Goal: Task Accomplishment & Management: Use online tool/utility

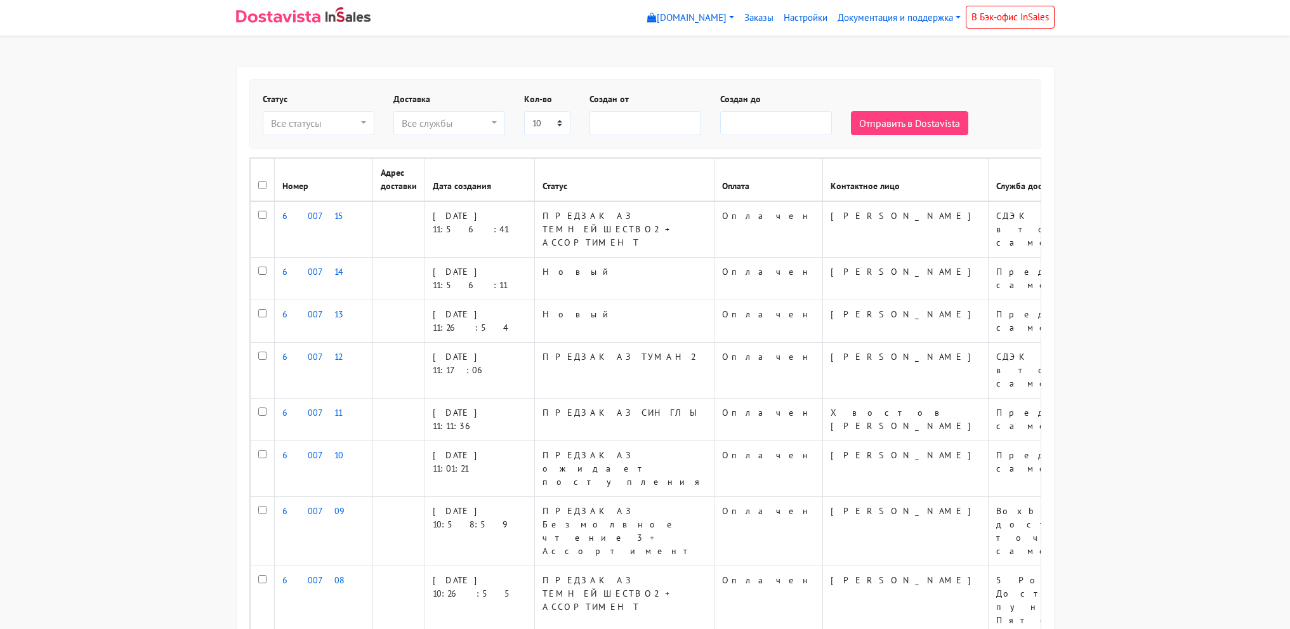
select select
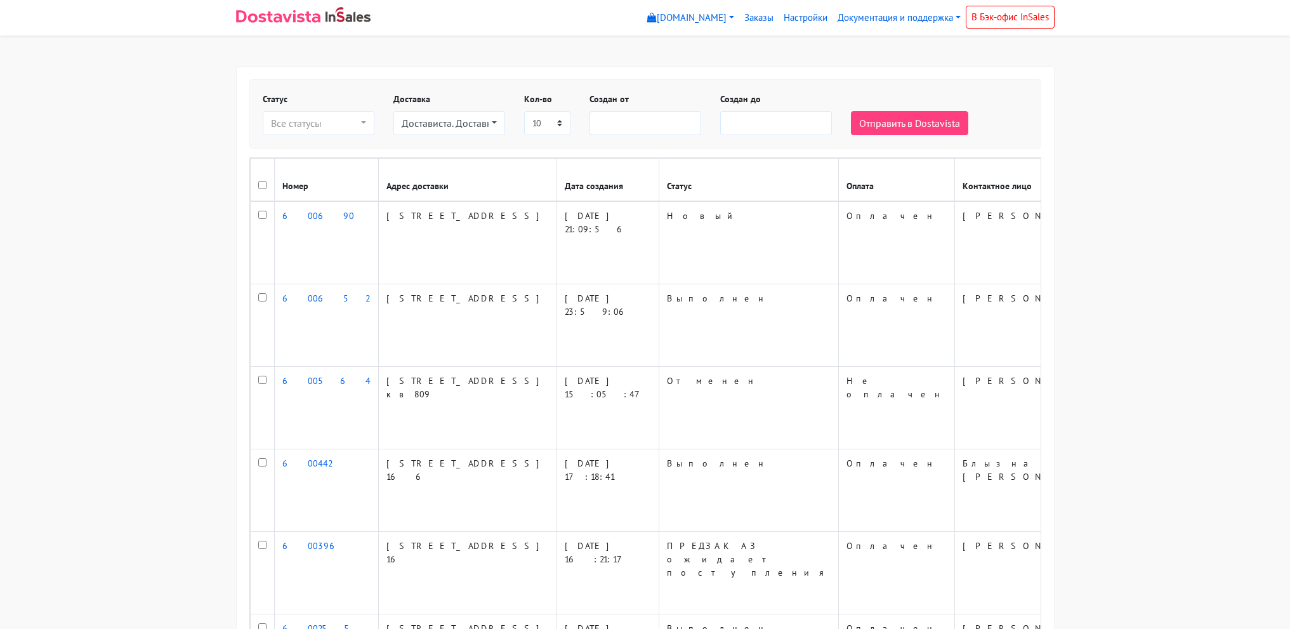
select select
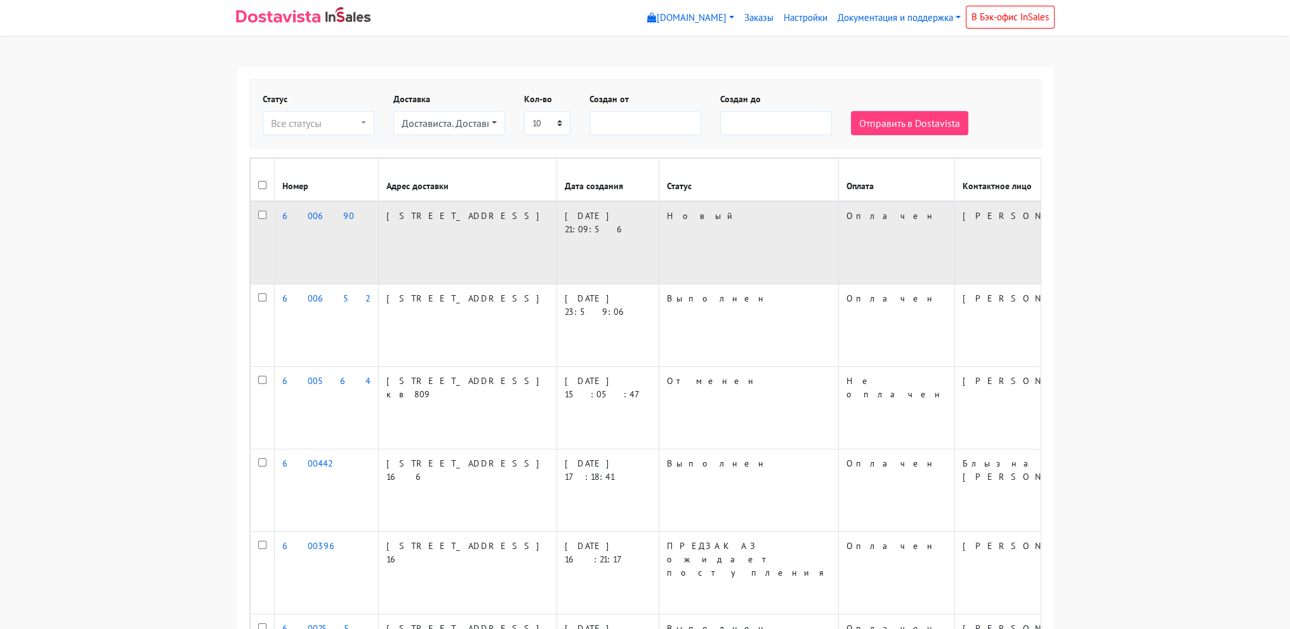
click at [264, 219] on input "checkbox" at bounding box center [262, 215] width 8 height 8
checkbox input "true"
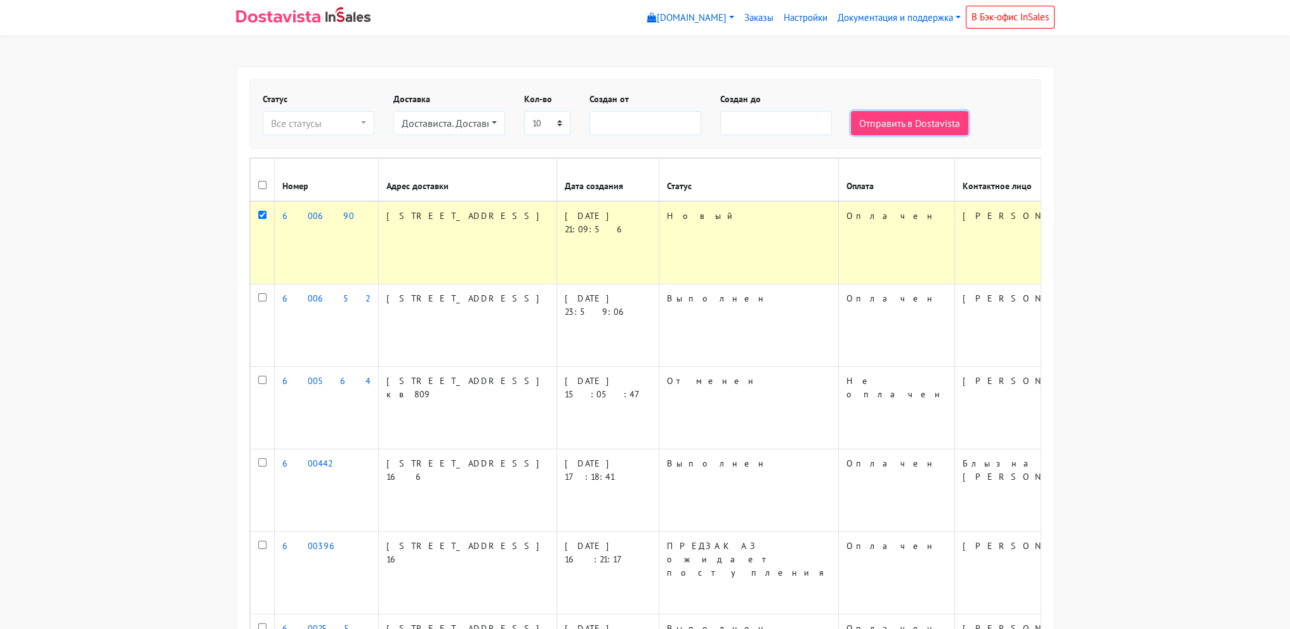
click at [897, 117] on button "Отправить в Dostavista" at bounding box center [909, 123] width 117 height 24
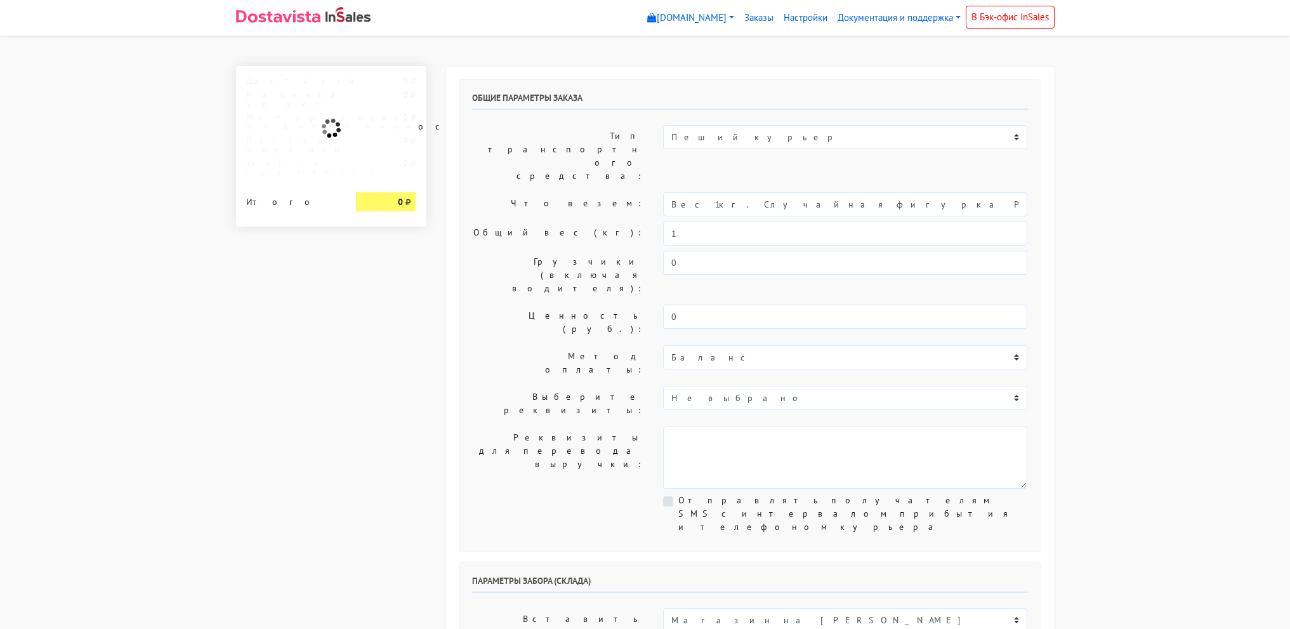
select select "12:00"
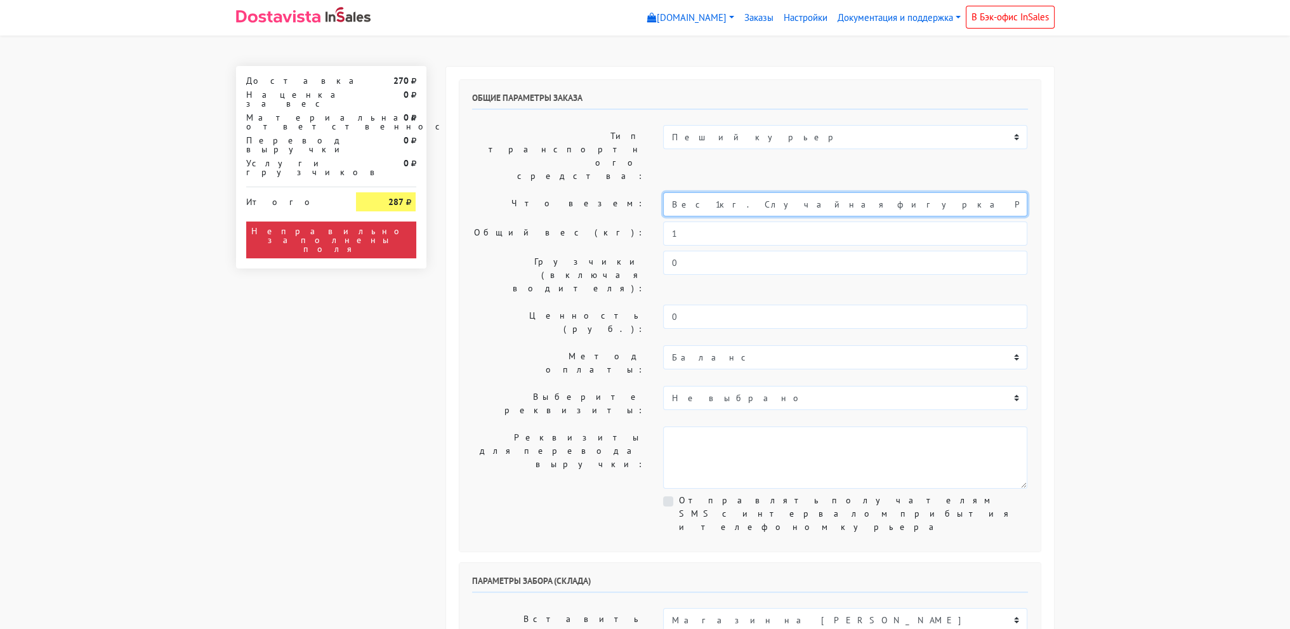
drag, startPoint x: 700, startPoint y: 162, endPoint x: 969, endPoint y: 176, distance: 268.8
click at [1011, 192] on input "Вес 1кг. Случайная фигурка POP MART League of Legends: Arcane" at bounding box center [845, 204] width 364 height 24
click at [962, 192] on input "Вес 1кг. Случайная фигурка POP MART League of Legends: Arcane" at bounding box center [845, 204] width 364 height 24
drag, startPoint x: 703, startPoint y: 164, endPoint x: 1023, endPoint y: 165, distance: 319.8
click at [1023, 192] on input "Вес 1кг. Случайная фигурка POP MART League of Legends: Arcane" at bounding box center [845, 204] width 364 height 24
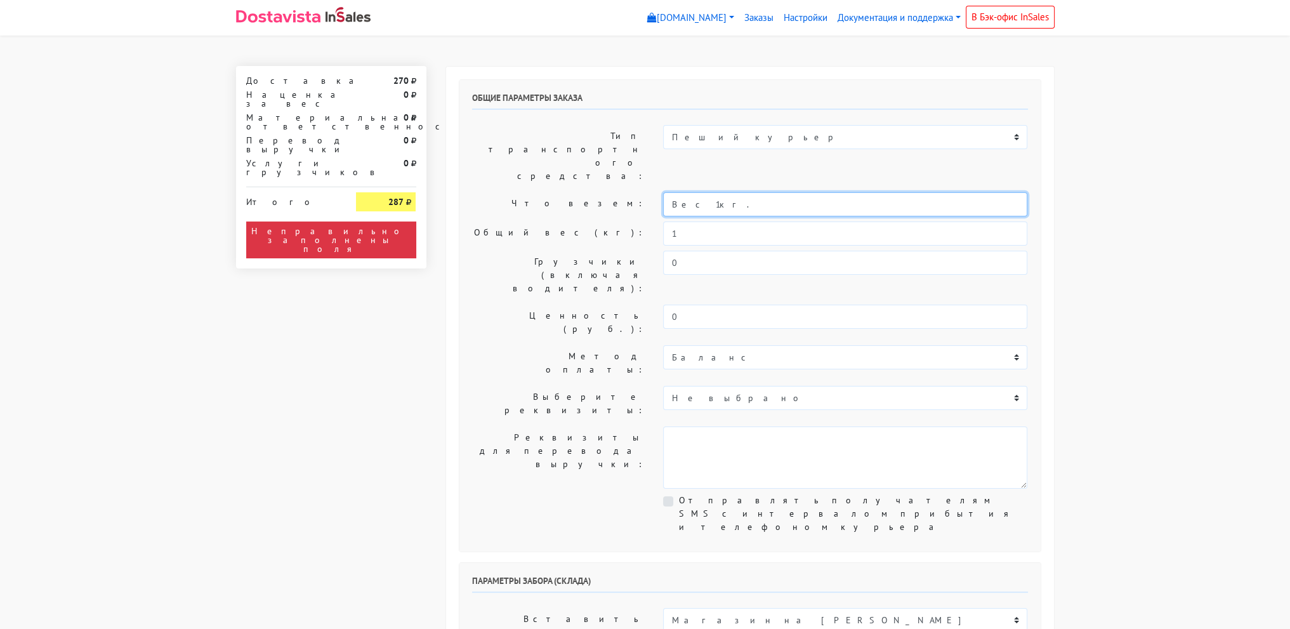
type input "Вес 1кг."
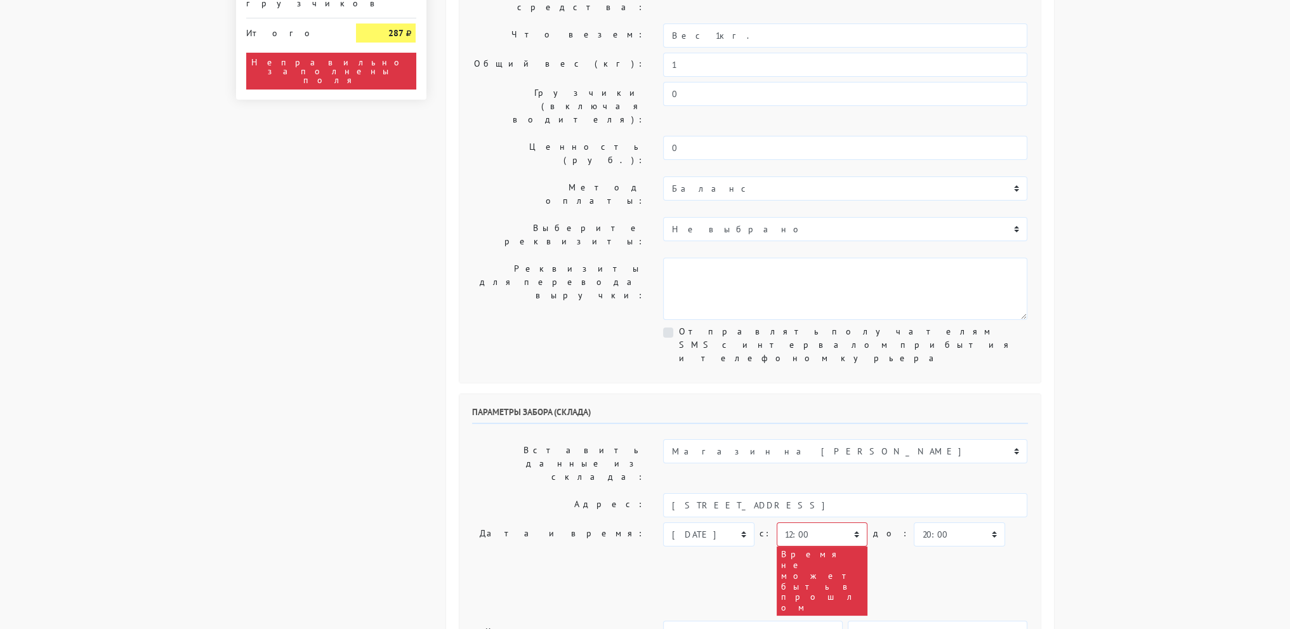
scroll to position [190, 0]
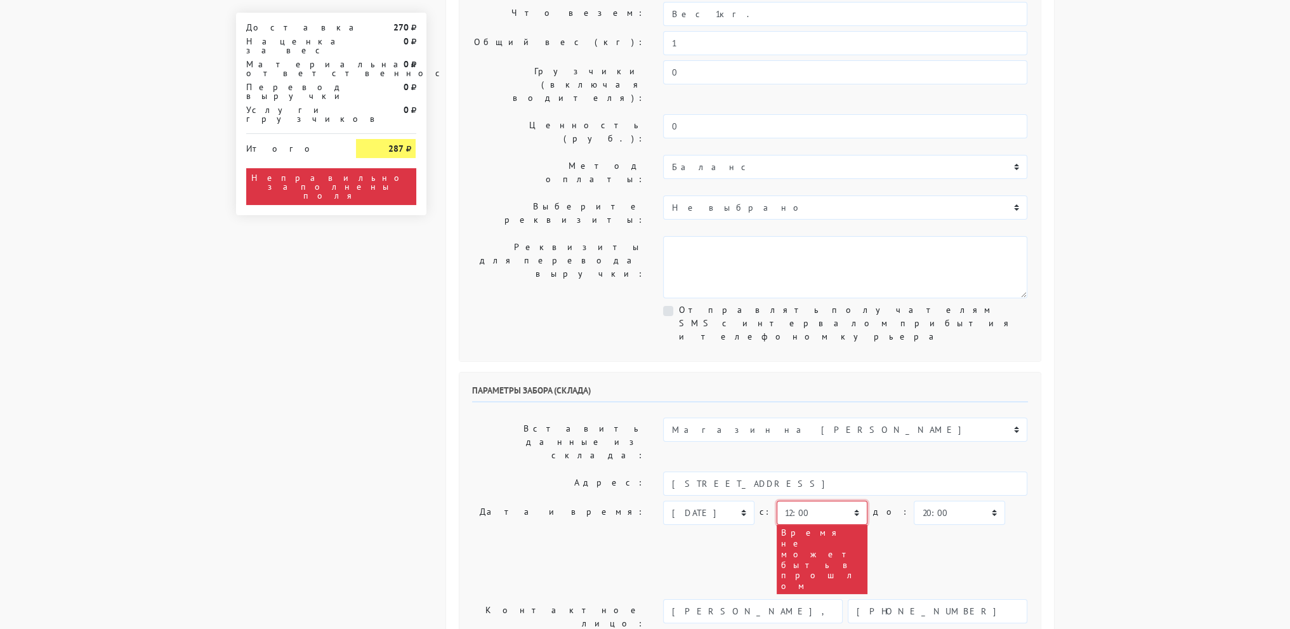
click at [823, 501] on select "00:00 00:30 01:00 01:30 02:00 02:30 03:00 03:30 04:00 04:30 05:00 05:30 06:00 0…" at bounding box center [822, 513] width 91 height 24
select select "13:30"
click at [777, 501] on select "00:00 00:30 01:00 01:30 02:00 02:30 03:00 03:30 04:00 04:30 05:00 05:30 06:00 0…" at bounding box center [822, 513] width 91 height 24
click at [926, 501] on select "00:00 00:30 01:00 01:30 02:00 02:30 03:00 03:30 04:00 04:30 05:00 05:30 06:00 0…" at bounding box center [959, 513] width 91 height 24
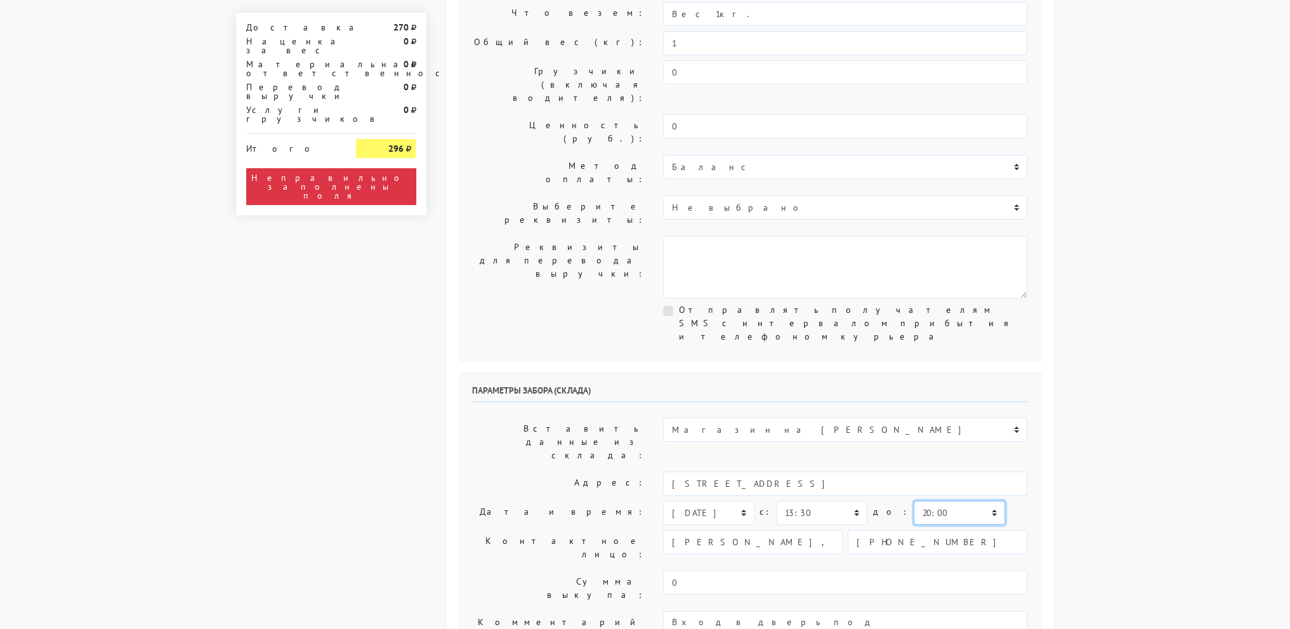
select select "14:30"
click at [914, 501] on select "00:00 00:30 01:00 01:30 02:00 02:30 03:00 03:30 04:00 04:30 05:00 05:30 06:00 0…" at bounding box center [959, 513] width 91 height 24
click at [1127, 243] on body "myshop-tx960.myinsales.ru myshop-tx960.myinsales.ru Выйти Заказы Настройки 270" at bounding box center [645, 586] width 1290 height 1553
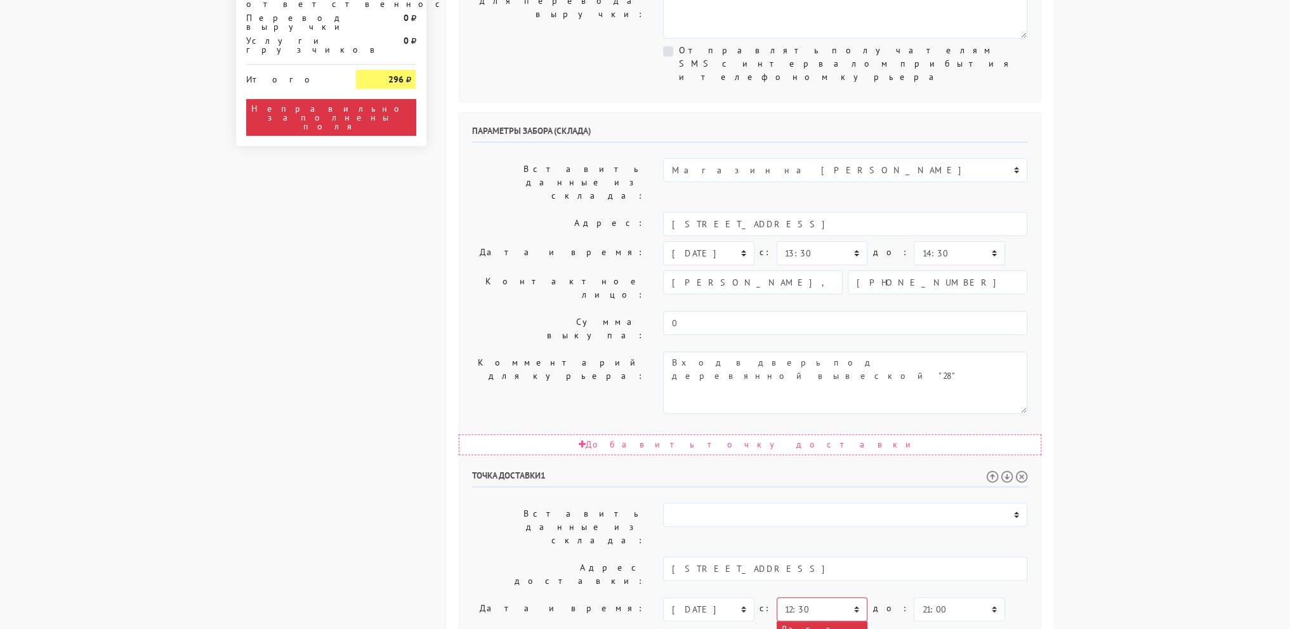
scroll to position [508, 0]
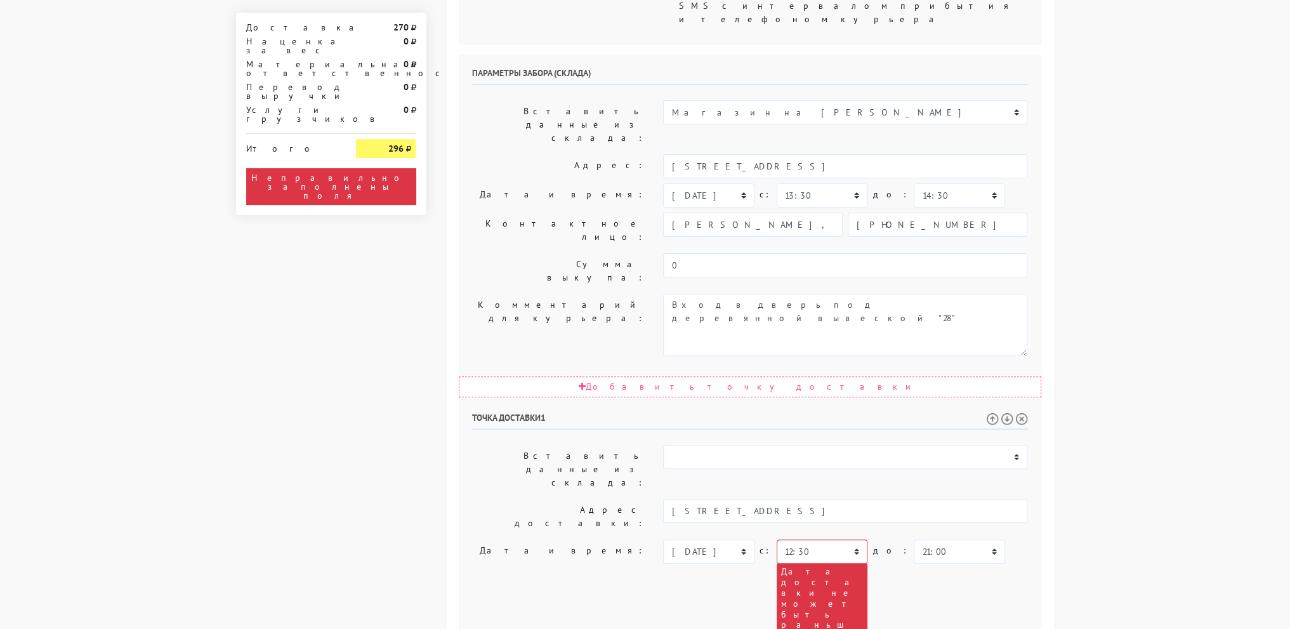
drag, startPoint x: 843, startPoint y: 448, endPoint x: 565, endPoint y: 477, distance: 278.7
type textarea "Офис БКС ультима"
drag, startPoint x: 1182, startPoint y: 411, endPoint x: 929, endPoint y: 376, distance: 255.6
click at [1180, 408] on body "myshop-tx960.myinsales.ru myshop-tx960.myinsales.ru Выйти Заказы Настройки 270" at bounding box center [645, 268] width 1290 height 1553
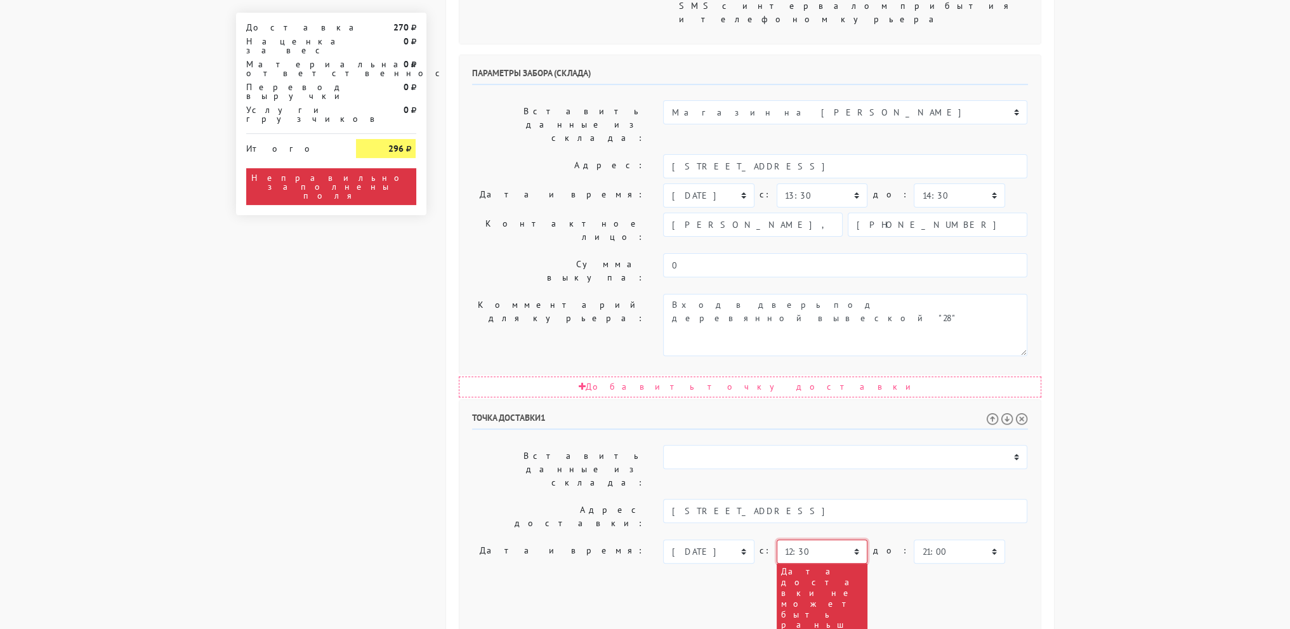
click at [825, 539] on select "00:00 00:30 01:00 01:30 02:00 02:30 03:00 03:30 04:00 04:30 05:00 05:30 06:00 0…" at bounding box center [822, 551] width 91 height 24
click at [1218, 237] on body "myshop-tx960.myinsales.ru myshop-tx960.myinsales.ru Выйти Заказы Настройки 270" at bounding box center [645, 268] width 1290 height 1553
click at [777, 539] on select "00:00 00:30 01:00 01:30 02:00 02:30 03:00 03:30 04:00 04:30 05:00 05:30 06:00 0…" at bounding box center [822, 551] width 91 height 24
select select "14:00"
click at [777, 539] on select "00:00 00:30 01:00 01:30 02:00 02:30 03:00 03:30 04:00 04:30 05:00 05:30 06:00 0…" at bounding box center [822, 551] width 91 height 24
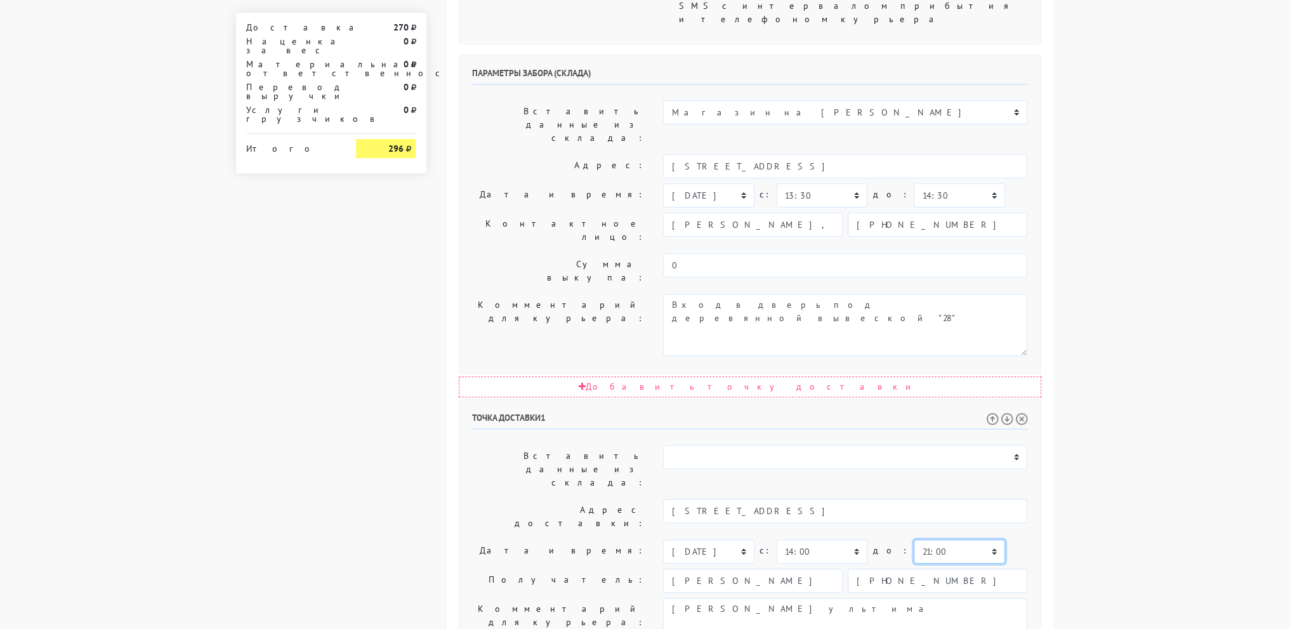
click at [916, 539] on select "00:00 00:30 01:00 01:30 02:00 02:30 03:00 03:30 04:00 04:30 05:00 05:30 06:00 0…" at bounding box center [959, 551] width 91 height 24
select select "16:00"
click at [914, 539] on select "00:00 00:30 01:00 01:30 02:00 02:30 03:00 03:30 04:00 04:30 05:00 05:30 06:00 0…" at bounding box center [959, 551] width 91 height 24
click at [1216, 314] on body "myshop-tx960.myinsales.ru myshop-tx960.myinsales.ru Выйти Заказы Настройки 270" at bounding box center [645, 202] width 1290 height 1420
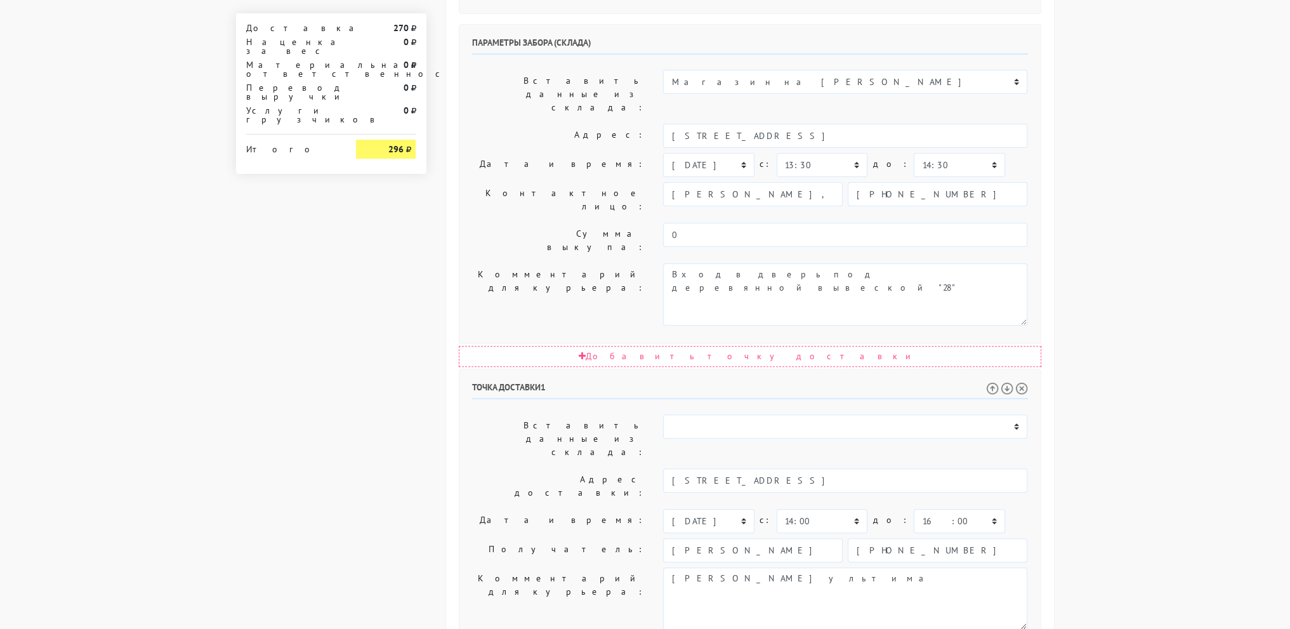
click at [1180, 365] on body "myshop-tx960.myinsales.ru myshop-tx960.myinsales.ru Выйти Заказы Настройки 270" at bounding box center [645, 172] width 1290 height 1420
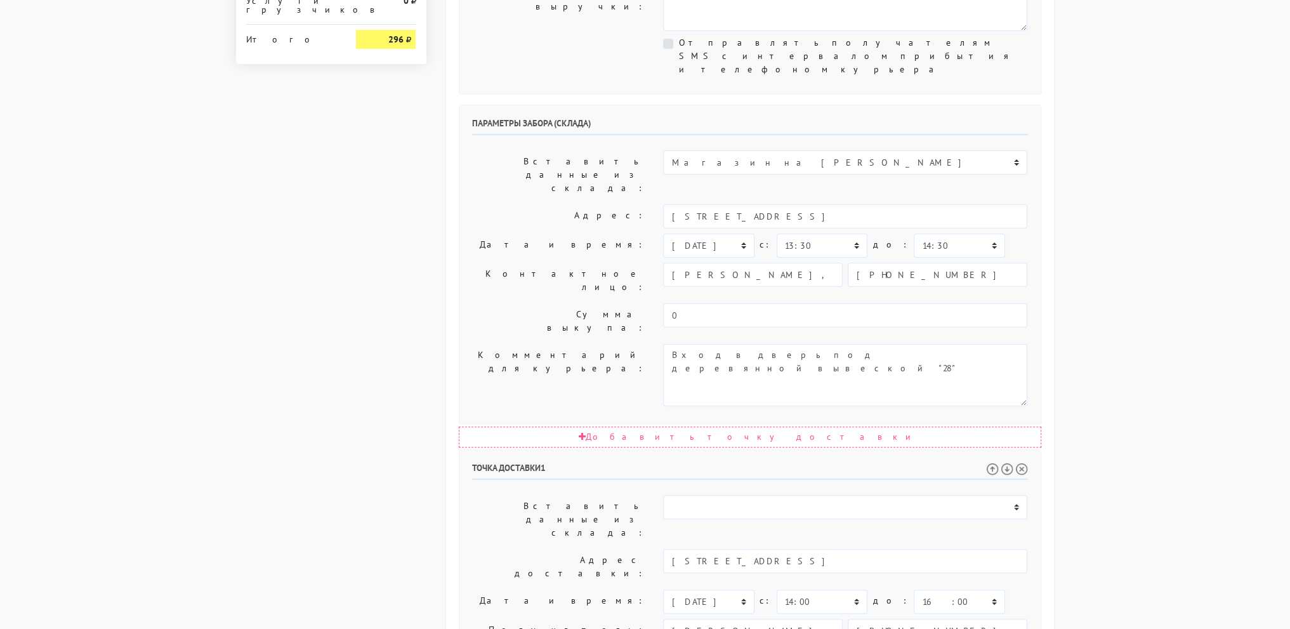
scroll to position [538, 0]
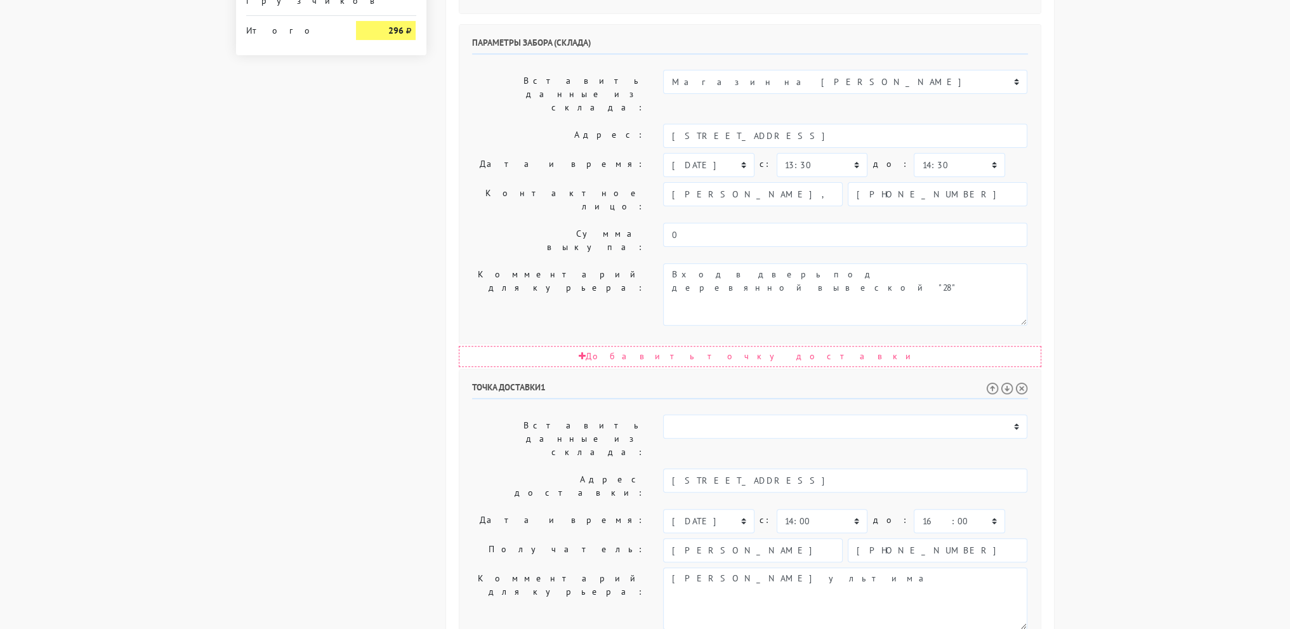
click at [1171, 342] on body "myshop-tx960.myinsales.ru myshop-tx960.myinsales.ru Выйти Заказы Настройки 270" at bounding box center [645, 172] width 1290 height 1420
click at [831, 509] on select "00:00 00:30 01:00 01:30 02:00 02:30 03:00 03:30 04:00 04:30 05:00 05:30 06:00 0…" at bounding box center [822, 521] width 91 height 24
select select "15:30"
click at [777, 509] on select "00:00 00:30 01:00 01:30 02:00 02:30 03:00 03:30 04:00 04:30 05:00 05:30 06:00 0…" at bounding box center [822, 521] width 91 height 24
click at [914, 509] on select "00:00 00:30 01:00 01:30 02:00 02:30 03:00 03:30 04:00 04:30 05:00 05:30 06:00 0…" at bounding box center [959, 521] width 91 height 24
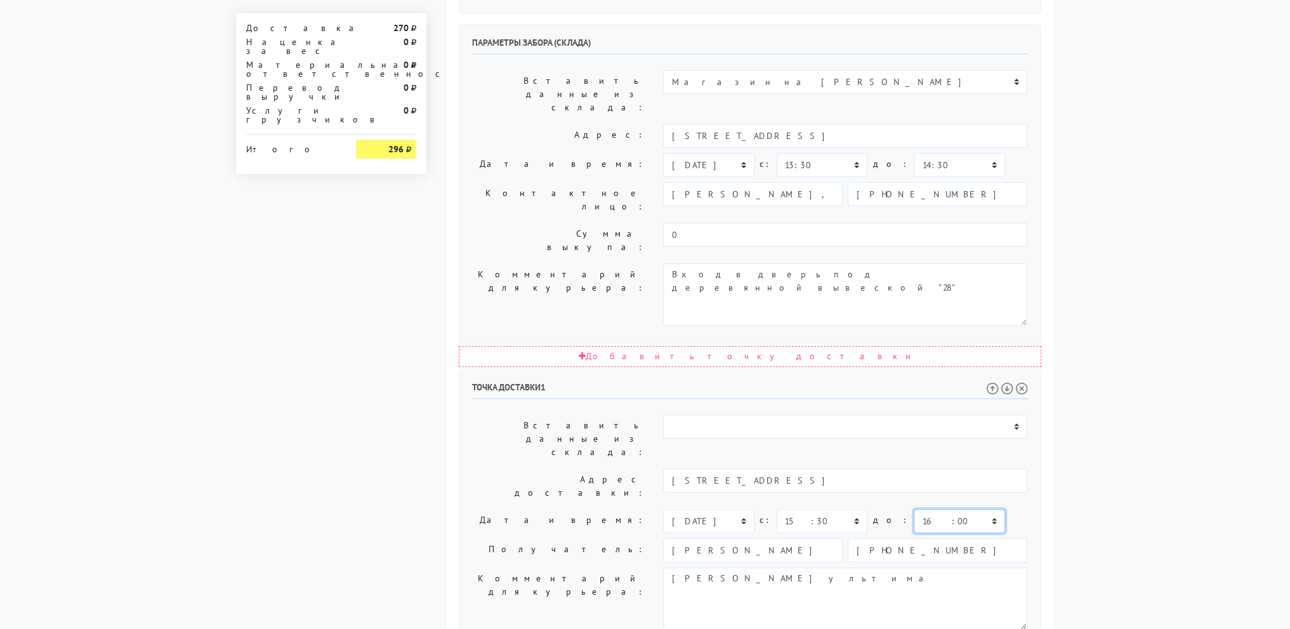
select select "17:30"
click at [914, 509] on select "00:00 00:30 01:00 01:30 02:00 02:30 03:00 03:30 04:00 04:30 05:00 05:30 06:00 0…" at bounding box center [959, 521] width 91 height 24
click at [1079, 328] on body "myshop-tx960.myinsales.ru myshop-tx960.myinsales.ru Выйти Заказы Настройки 270" at bounding box center [645, 172] width 1290 height 1420
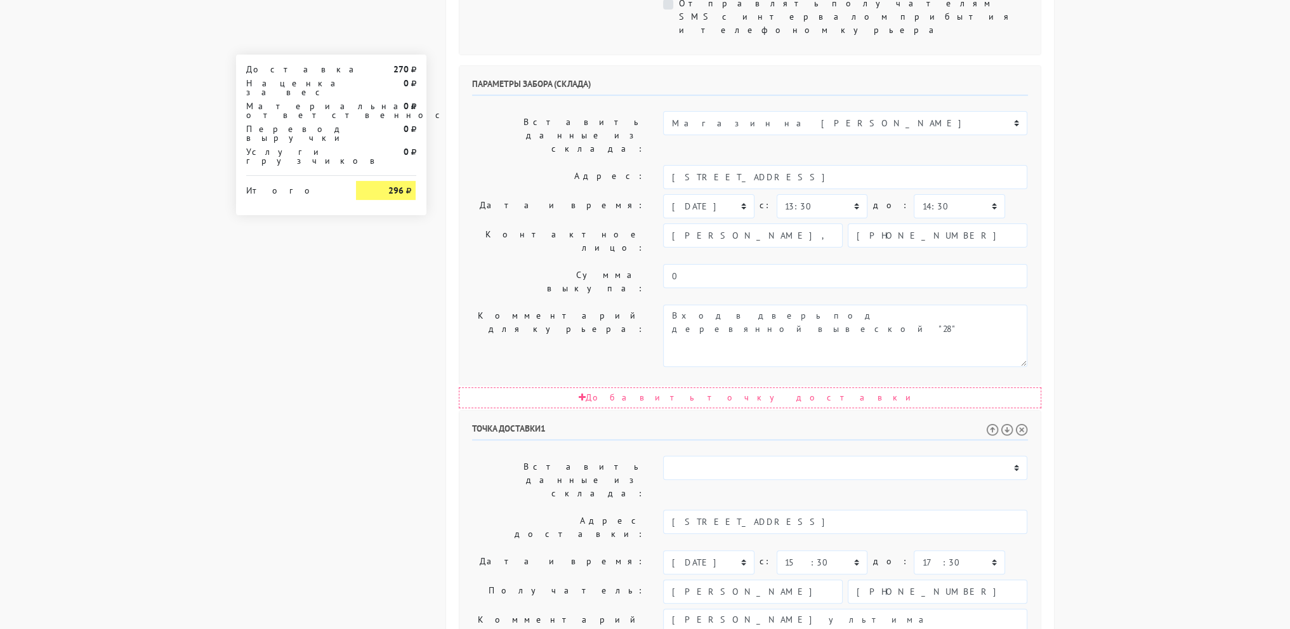
scroll to position [475, 0]
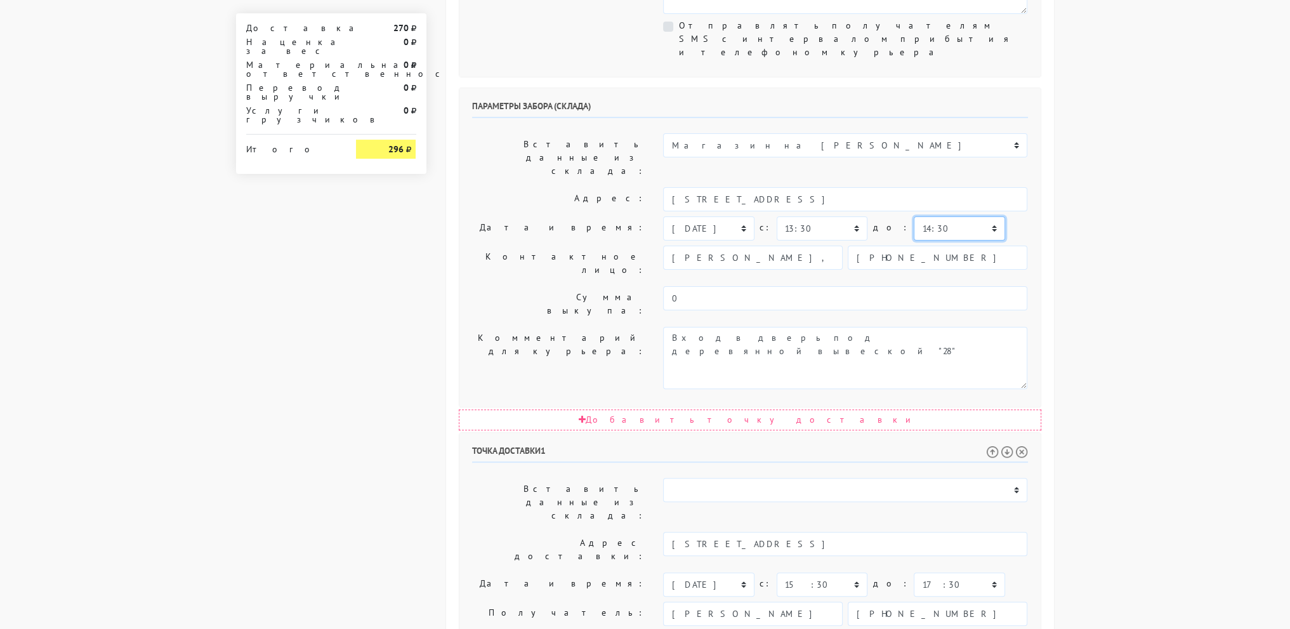
click at [931, 216] on select "00:00 00:30 01:00 01:30 02:00 02:30 03:00 03:30 04:00 04:30 05:00 05:30 06:00 0…" at bounding box center [959, 228] width 91 height 24
click at [1063, 186] on div "Общие параметры заказа Тип транспортного средства: Пеший курьер Легковой автомо…" at bounding box center [750, 268] width 628 height 1354
click at [1094, 169] on body "myshop-tx960.myinsales.ru myshop-tx960.myinsales.ru Выйти Заказы Настройки 270" at bounding box center [645, 235] width 1290 height 1420
click at [1092, 136] on body "myshop-tx960.myinsales.ru myshop-tx960.myinsales.ru Выйти Заказы Настройки 270" at bounding box center [645, 235] width 1290 height 1420
click at [942, 216] on select "00:00 00:30 01:00 01:30 02:00 02:30 03:00 03:30 04:00 04:30 05:00 05:30 06:00 0…" at bounding box center [959, 228] width 91 height 24
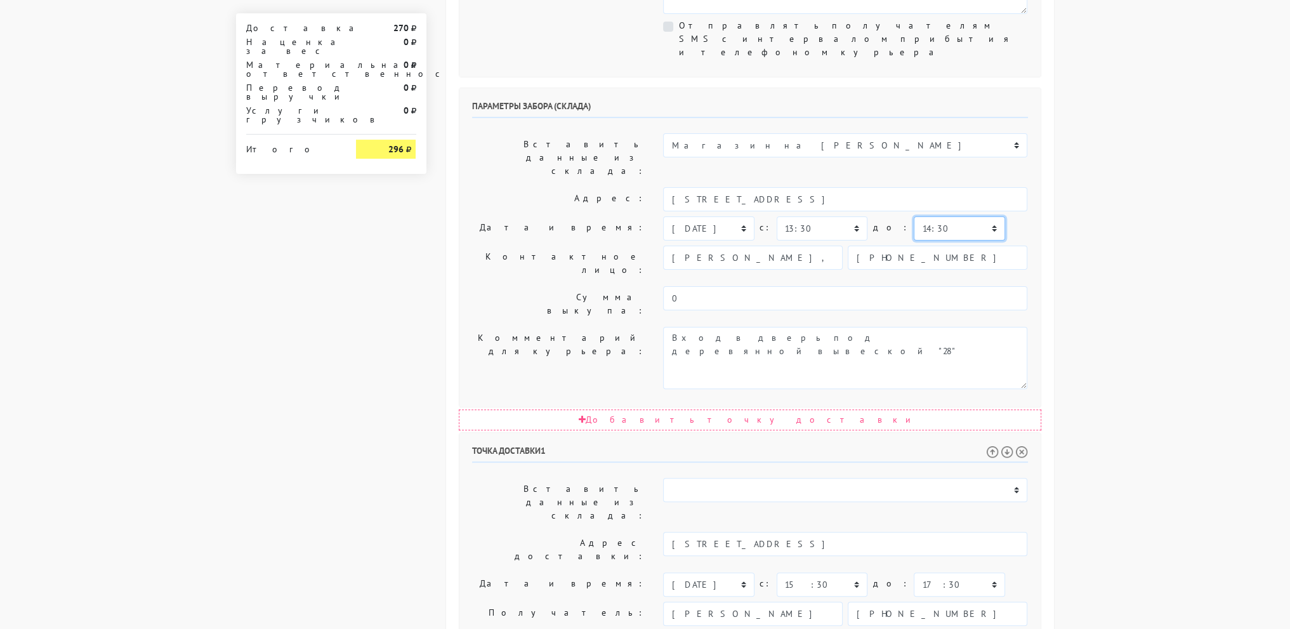
select select "16:00"
click at [914, 216] on select "00:00 00:30 01:00 01:30 02:00 02:30 03:00 03:30 04:00 04:30 05:00 05:30 06:00 0…" at bounding box center [959, 228] width 91 height 24
click at [810, 216] on select "00:00 00:30 01:00 01:30 02:00 02:30 03:00 03:30 04:00 04:30 05:00 05:30 06:00 0…" at bounding box center [822, 228] width 91 height 24
select select "15:00"
click at [777, 216] on select "00:00 00:30 01:00 01:30 02:00 02:30 03:00 03:30 04:00 04:30 05:00 05:30 06:00 0…" at bounding box center [822, 228] width 91 height 24
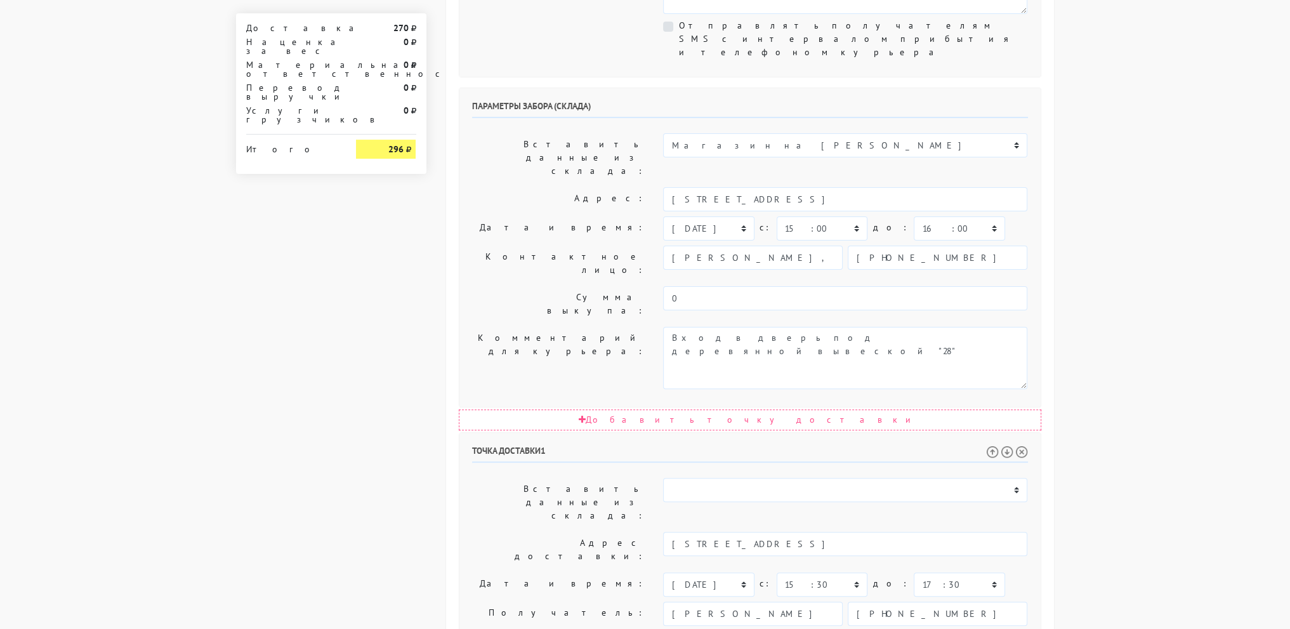
click at [1174, 294] on body "myshop-tx960.myinsales.ru myshop-tx960.myinsales.ru Выйти Заказы Настройки 270" at bounding box center [645, 235] width 1290 height 1420
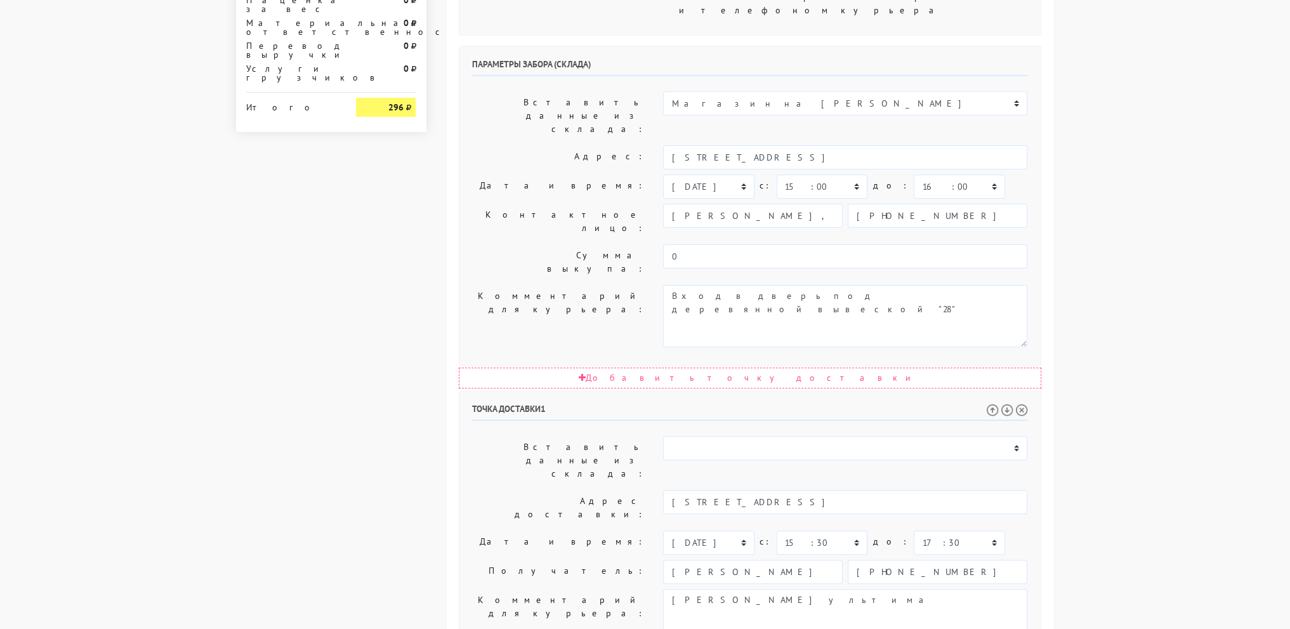
scroll to position [538, 0]
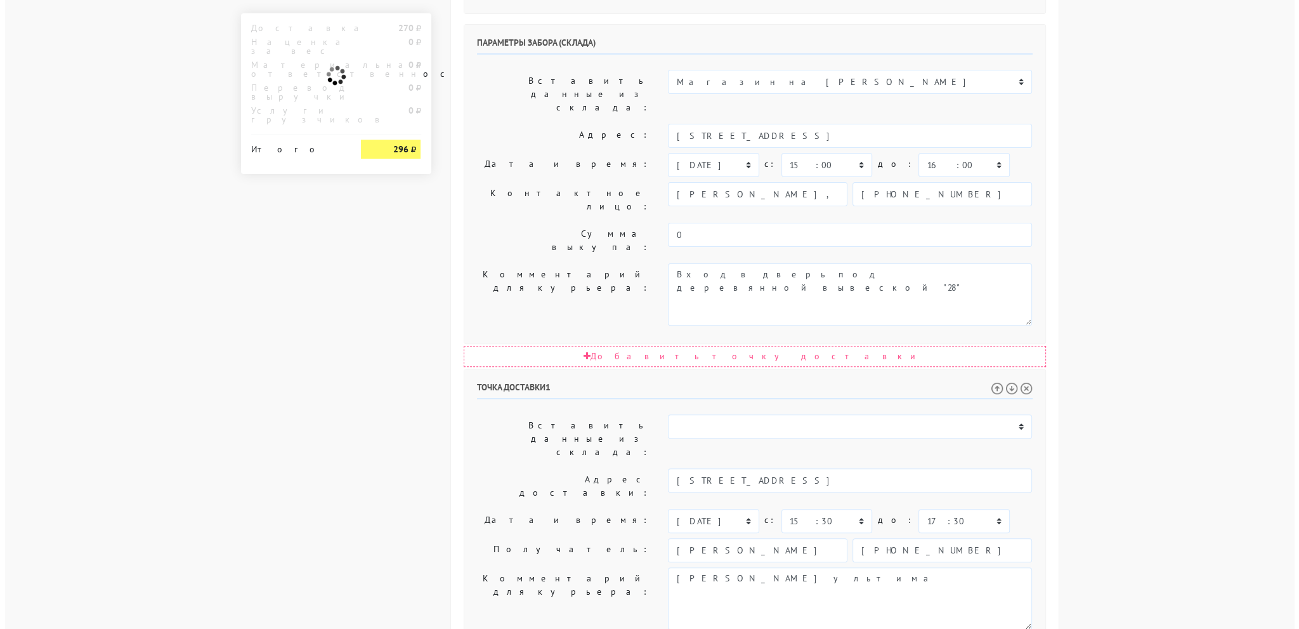
scroll to position [0, 0]
